Goal: Task Accomplishment & Management: Use online tool/utility

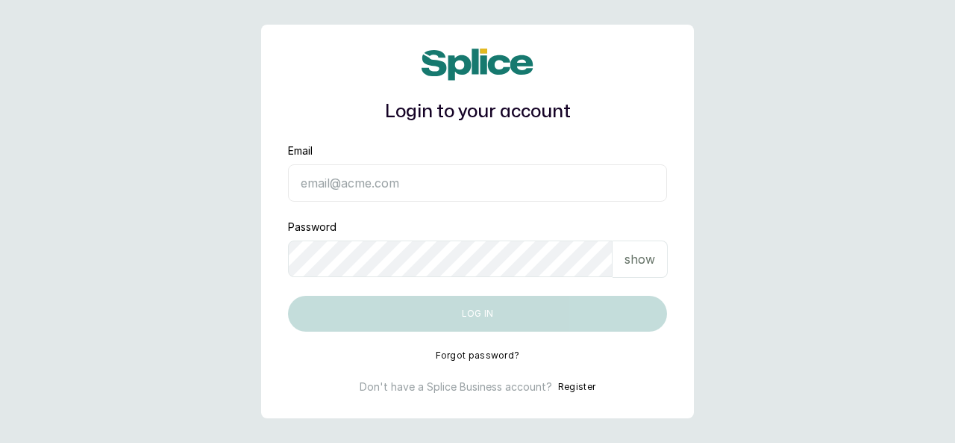
type input "skingenicpro@brownskingirlbsg.com"
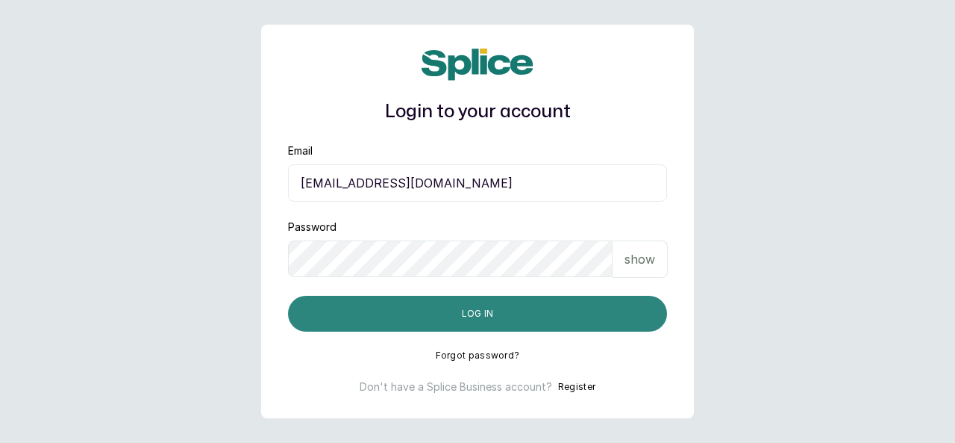
click at [501, 314] on button "Log in" at bounding box center [477, 314] width 379 height 36
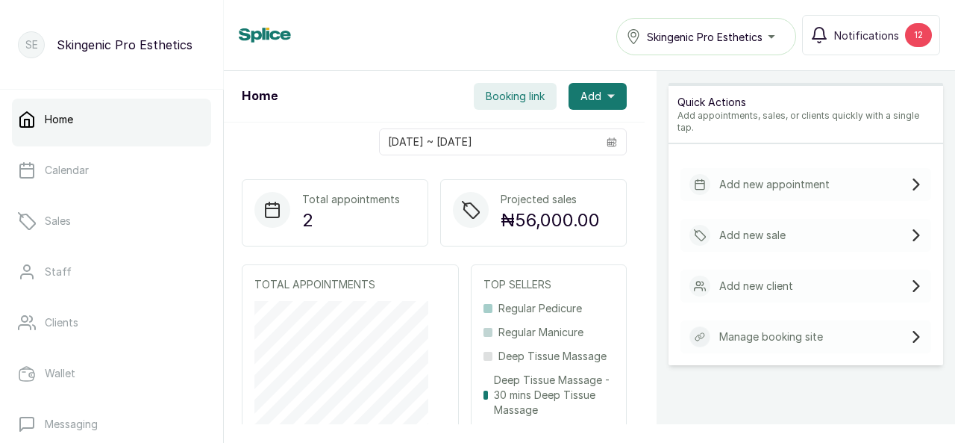
click at [566, 38] on div "Home Skingenic Pro Esthetics Notifications 12" at bounding box center [590, 35] width 702 height 40
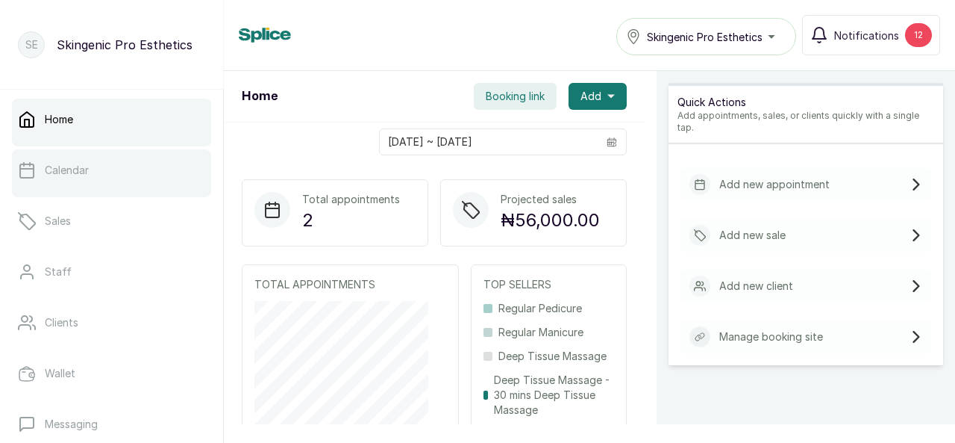
click at [94, 190] on link "Calendar" at bounding box center [111, 170] width 199 height 42
